Goal: Find specific page/section: Find specific page/section

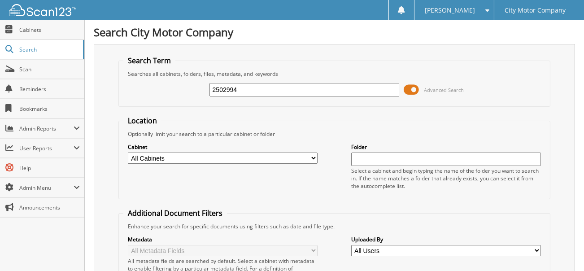
type input "2502994"
click at [11, 148] on span at bounding box center [9, 148] width 9 height 8
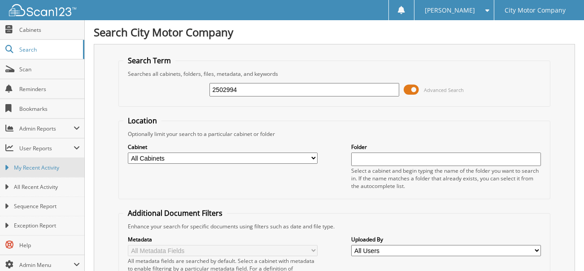
click at [9, 166] on link "My Recent Activity" at bounding box center [42, 167] width 84 height 19
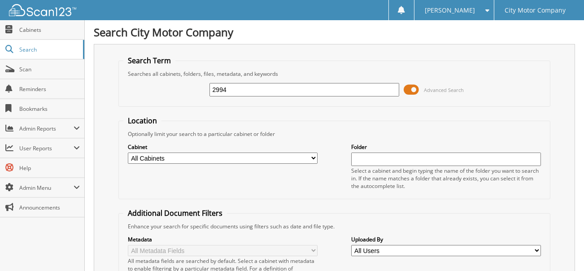
type input "2994"
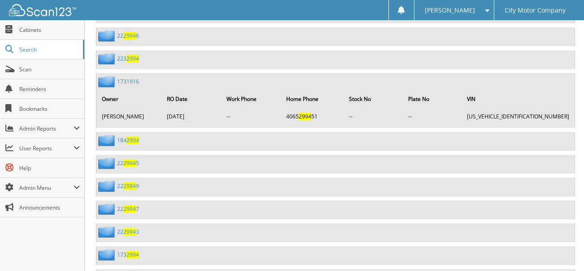
scroll to position [4429, 0]
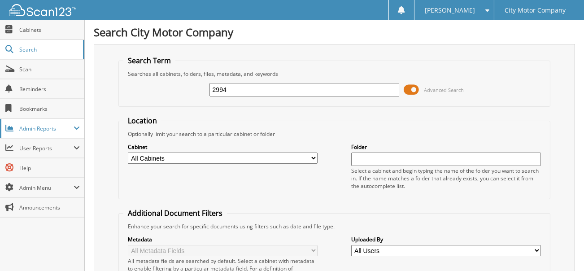
click at [10, 129] on span at bounding box center [9, 128] width 9 height 8
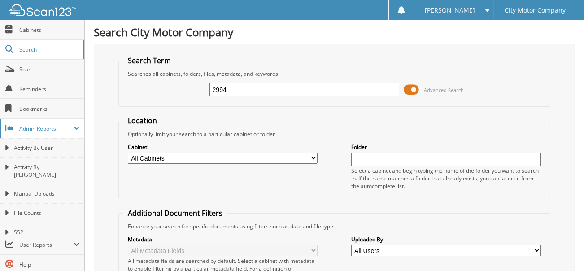
click at [10, 130] on span at bounding box center [9, 128] width 9 height 8
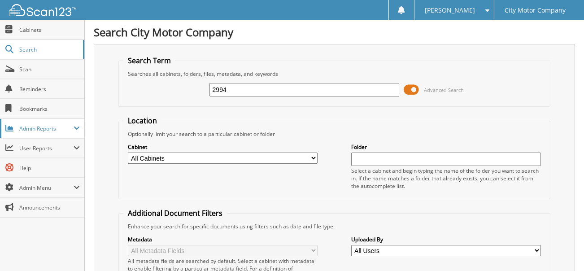
click at [10, 130] on span at bounding box center [9, 128] width 9 height 8
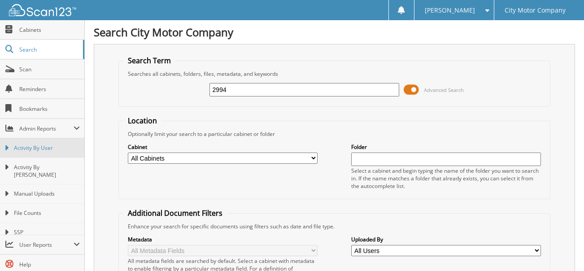
click at [4, 142] on link "Activity By User" at bounding box center [42, 147] width 84 height 19
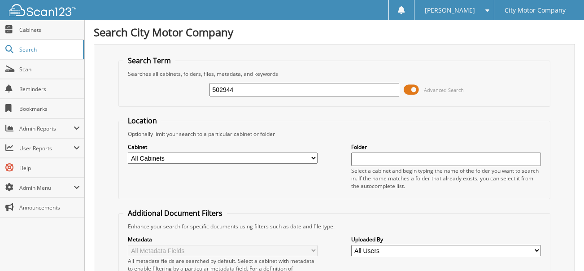
type input "502944"
drag, startPoint x: 217, startPoint y: 89, endPoint x: 212, endPoint y: 91, distance: 5.2
click at [212, 91] on input "502944" at bounding box center [304, 89] width 190 height 13
type input "2502944"
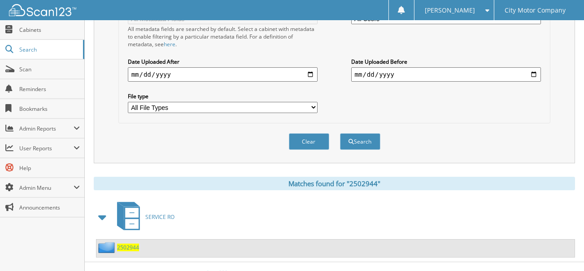
scroll to position [237, 0]
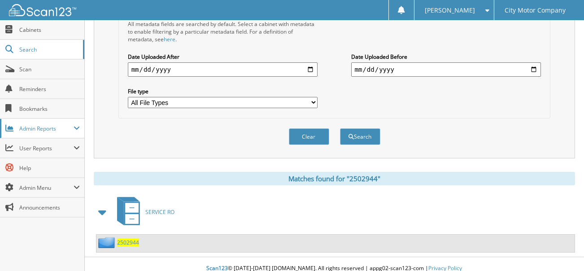
click at [10, 129] on span at bounding box center [9, 128] width 9 height 8
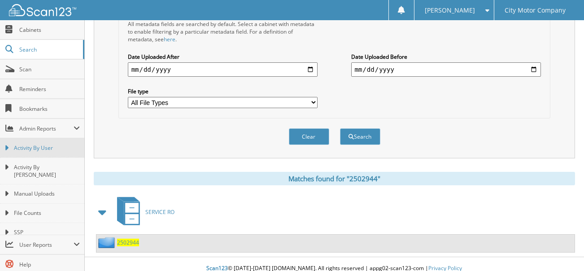
click at [5, 147] on icon at bounding box center [6, 148] width 4 height 8
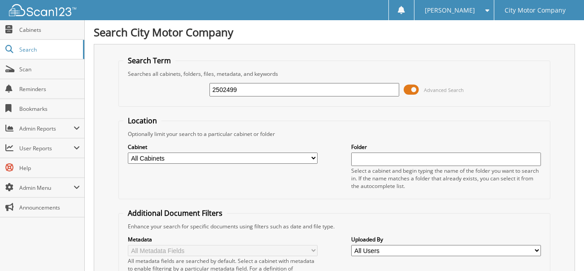
type input "2502499"
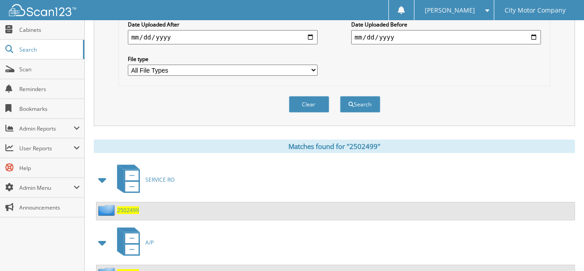
scroll to position [299, 0]
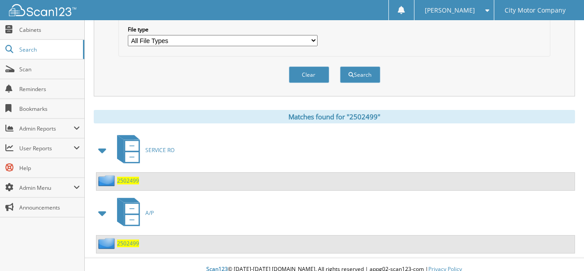
click at [132, 177] on span "2502499" at bounding box center [128, 181] width 22 height 8
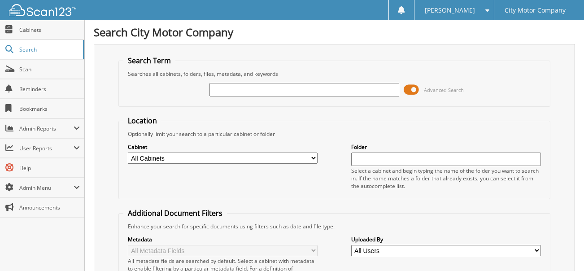
click at [304, 87] on input "text" at bounding box center [304, 89] width 190 height 13
type input "2502499"
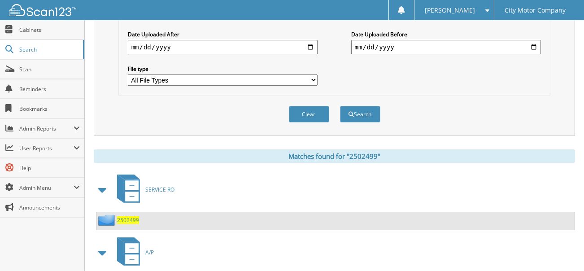
scroll to position [299, 0]
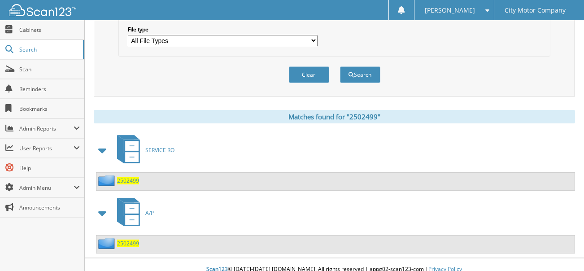
click at [123, 239] on span "2502499" at bounding box center [128, 243] width 22 height 8
